Goal: Task Accomplishment & Management: Manage account settings

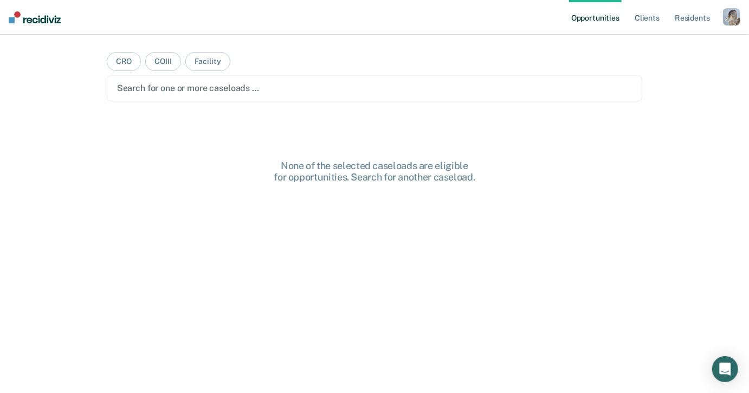
click at [723, 25] on div "Profile How it works Log Out" at bounding box center [731, 18] width 17 height 21
click at [727, 19] on div "button" at bounding box center [731, 16] width 17 height 17
click at [655, 46] on link "Profile" at bounding box center [688, 44] width 87 height 9
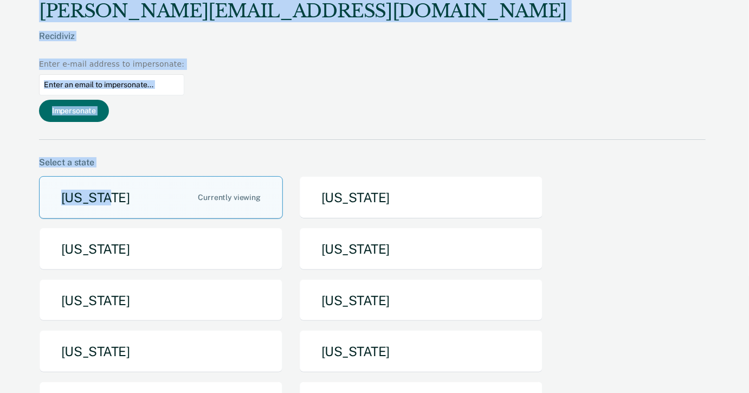
drag, startPoint x: 291, startPoint y: 162, endPoint x: 228, endPoint y: -1, distance: 174.4
click at [230, 7] on div "[PERSON_NAME][EMAIL_ADDRESS][DOMAIN_NAME] Recidiviz Enter e-mail address to imp…" at bounding box center [372, 70] width 667 height 140
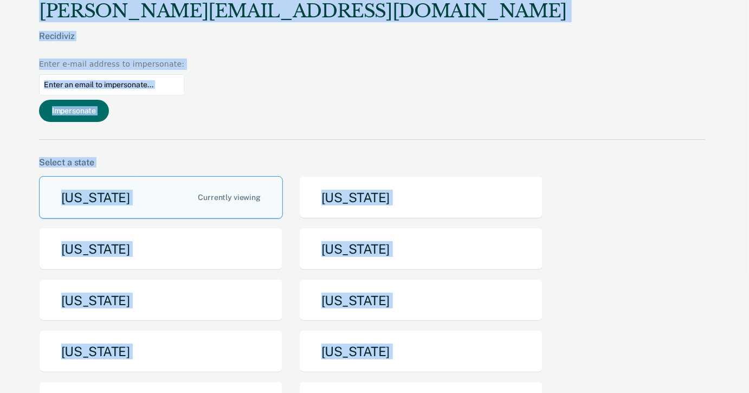
click at [256, 31] on div "[PERSON_NAME][EMAIL_ADDRESS][DOMAIN_NAME] Recidiviz Enter e-mail address to imp…" at bounding box center [372, 70] width 667 height 140
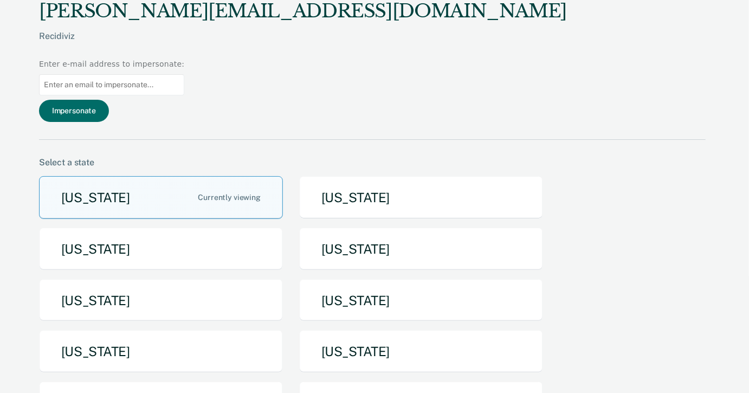
click at [286, 176] on div "[US_STATE] [US_STATE] [US_STATE] [US_STATE] [US_STATE] [US_STATE] [US_STATE] [U…" at bounding box center [372, 356] width 667 height 360
click at [259, 176] on button "[US_STATE]" at bounding box center [161, 197] width 244 height 43
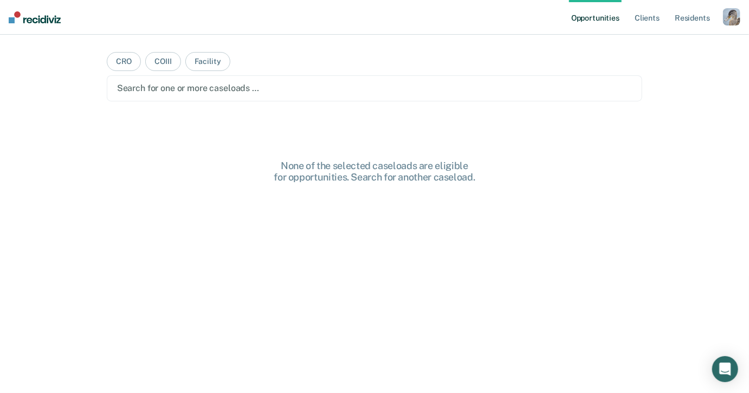
click at [730, 22] on div "button" at bounding box center [731, 16] width 17 height 17
